Goal: Information Seeking & Learning: Learn about a topic

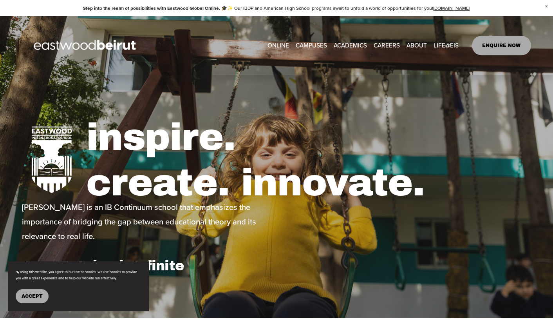
type input "****"
click at [288, 45] on link "ONLINE" at bounding box center [279, 45] width 22 height 12
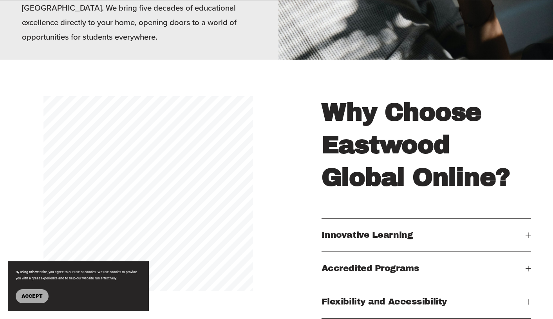
scroll to position [668, 0]
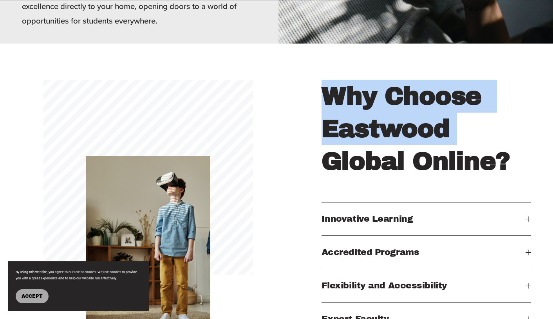
drag, startPoint x: 317, startPoint y: 89, endPoint x: 505, endPoint y: 136, distance: 194.3
click at [505, 136] on div "Why Choose Eastwood Global Online?" at bounding box center [276, 207] width 553 height 255
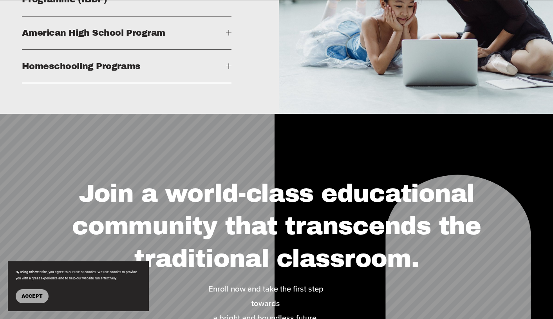
scroll to position [1158, 0]
click at [172, 83] on button "Homeschooling Programs" at bounding box center [127, 66] width 210 height 33
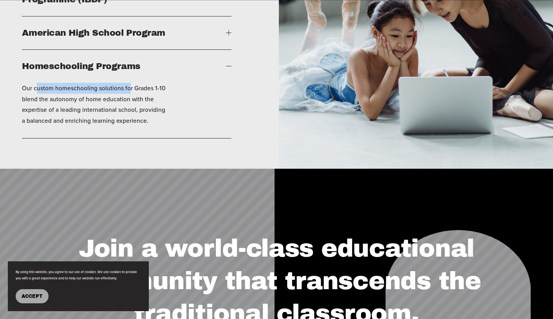
drag, startPoint x: 63, startPoint y: 93, endPoint x: 127, endPoint y: 93, distance: 64.3
click at [127, 93] on p "Our custom homeschooling solutions for Grades 1-10 blend the autonomy of home e…" at bounding box center [95, 104] width 147 height 43
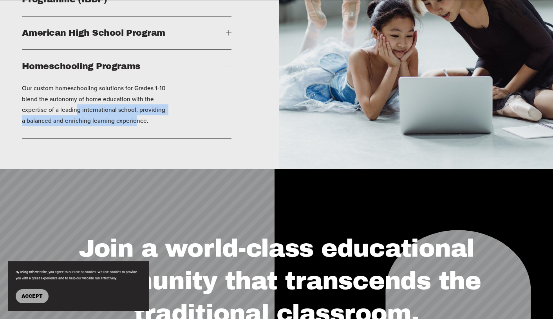
drag, startPoint x: 76, startPoint y: 114, endPoint x: 132, endPoint y: 124, distance: 56.5
click at [128, 124] on p "Our custom homeschooling solutions for Grades 1-10 blend the autonomy of home e…" at bounding box center [95, 104] width 147 height 43
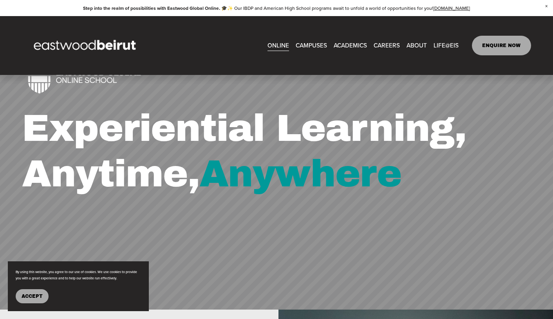
scroll to position [0, 0]
